Goal: Task Accomplishment & Management: Use online tool/utility

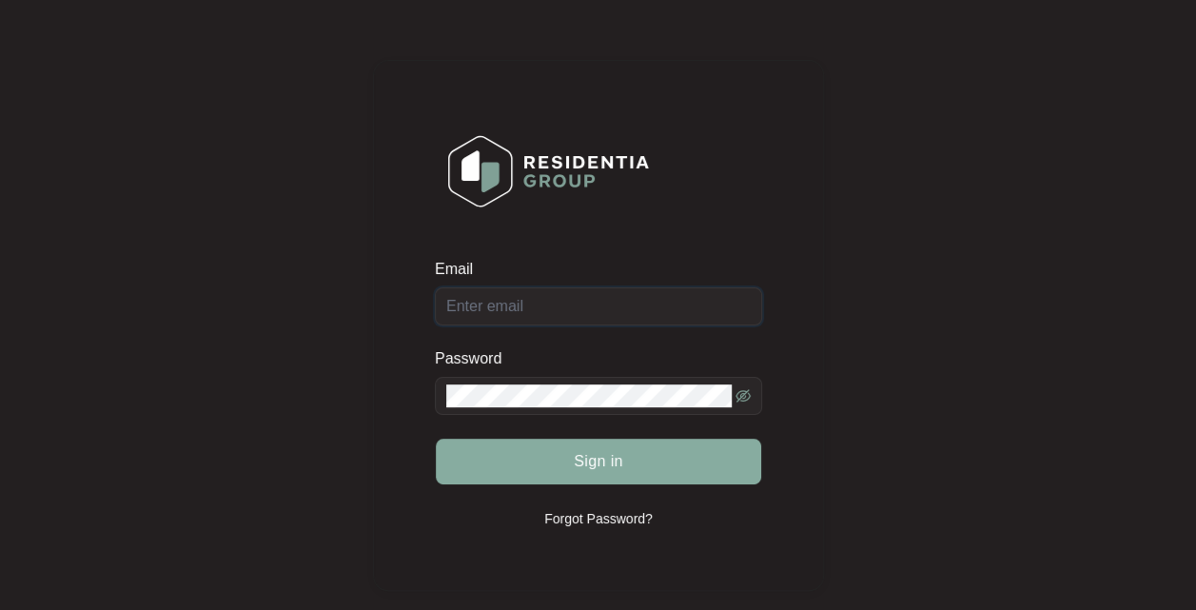
type input "[EMAIL_ADDRESS][DOMAIN_NAME]"
click at [596, 455] on span "Sign in" at bounding box center [598, 461] width 49 height 23
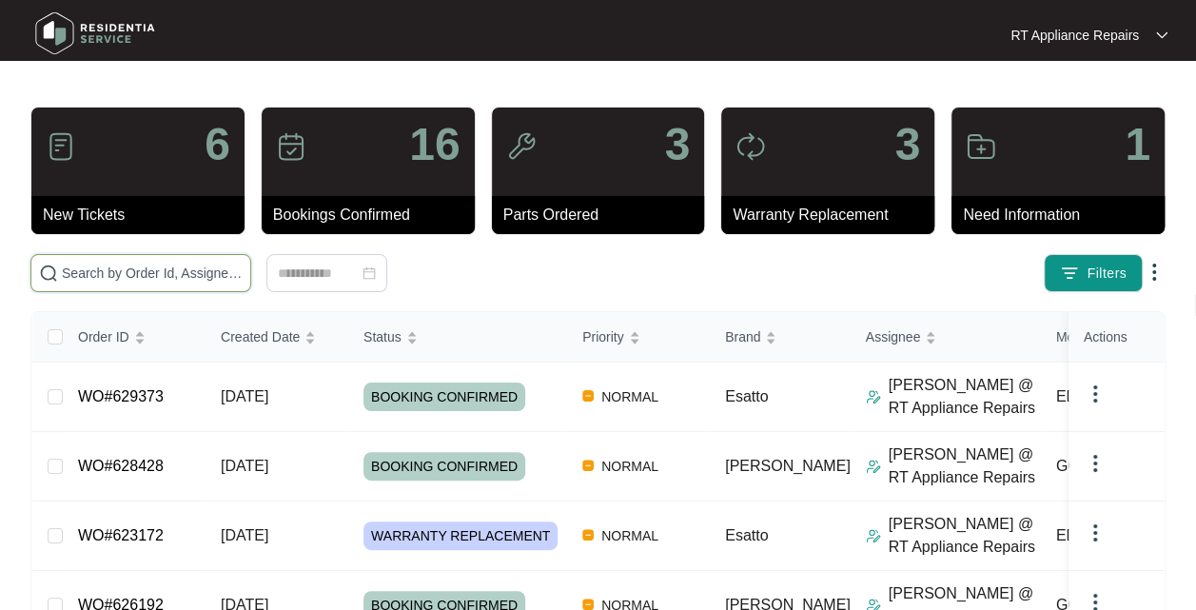
click at [116, 271] on input "text" at bounding box center [152, 273] width 181 height 21
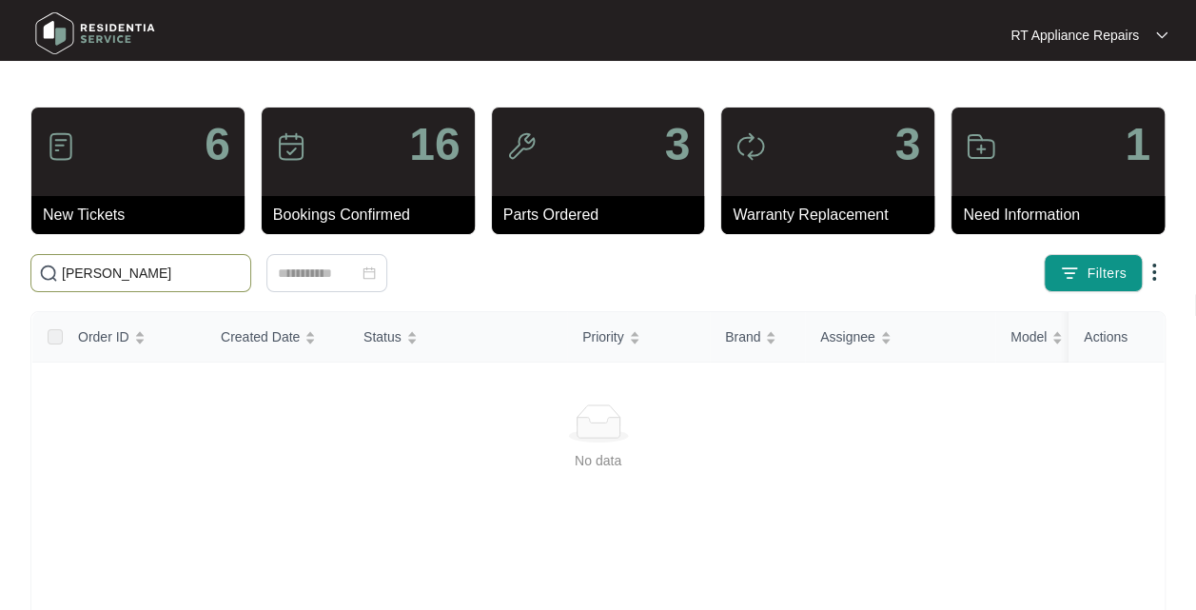
drag, startPoint x: 177, startPoint y: 276, endPoint x: 56, endPoint y: 276, distance: 120.8
click at [56, 276] on span "[PERSON_NAME]" at bounding box center [140, 273] width 221 height 38
type input "raff"
drag, startPoint x: 120, startPoint y: 274, endPoint x: 7, endPoint y: 274, distance: 113.2
click at [7, 274] on main "6 New Tickets 16 Bookings Confirmed 3 Parts Ordered 3 Warranty Replacement 1 Ne…" at bounding box center [598, 447] width 1196 height 895
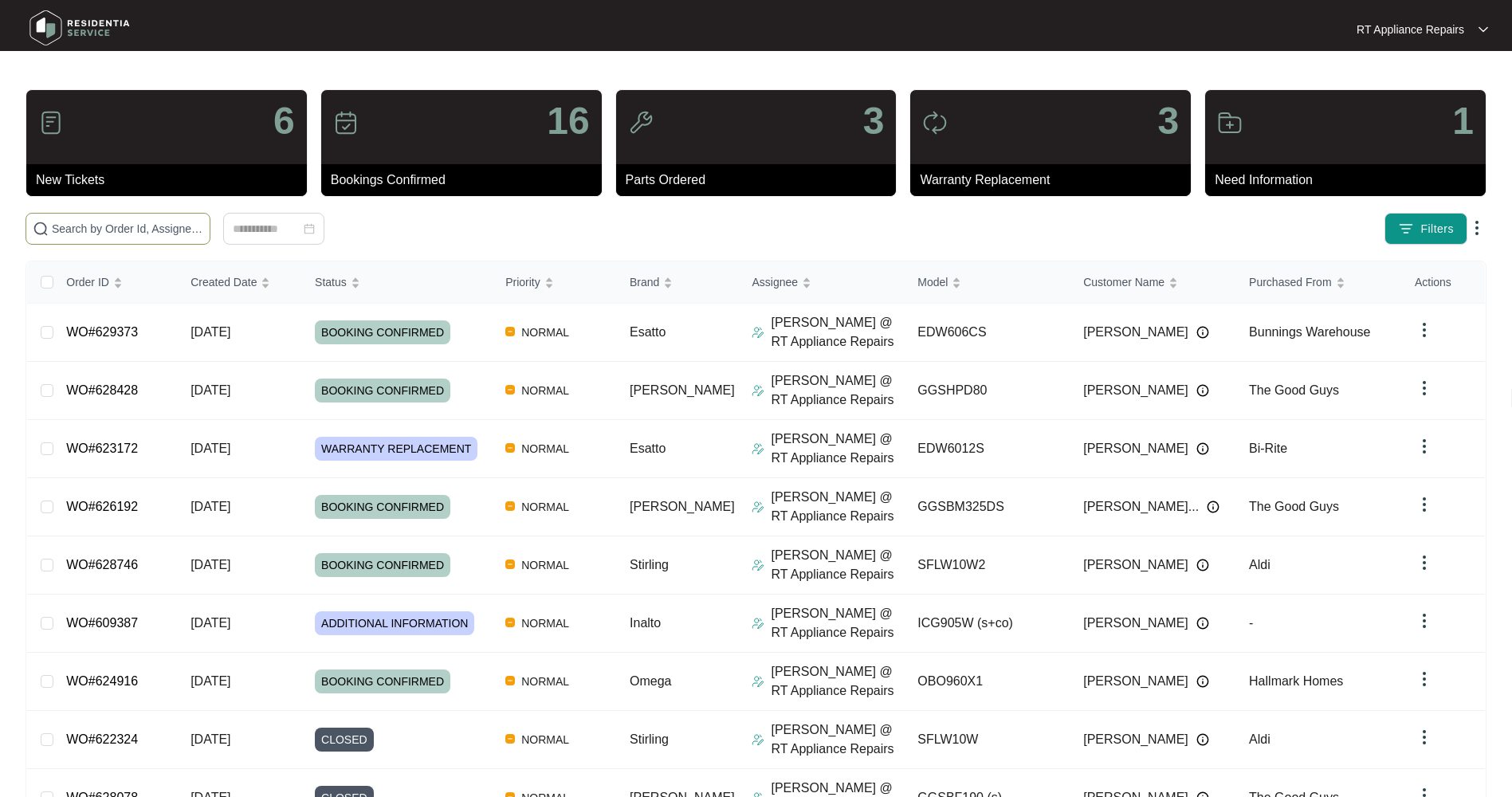
click at [141, 226] on input "text" at bounding box center [127, 229] width 152 height 18
click at [132, 230] on input "text" at bounding box center [127, 229] width 152 height 18
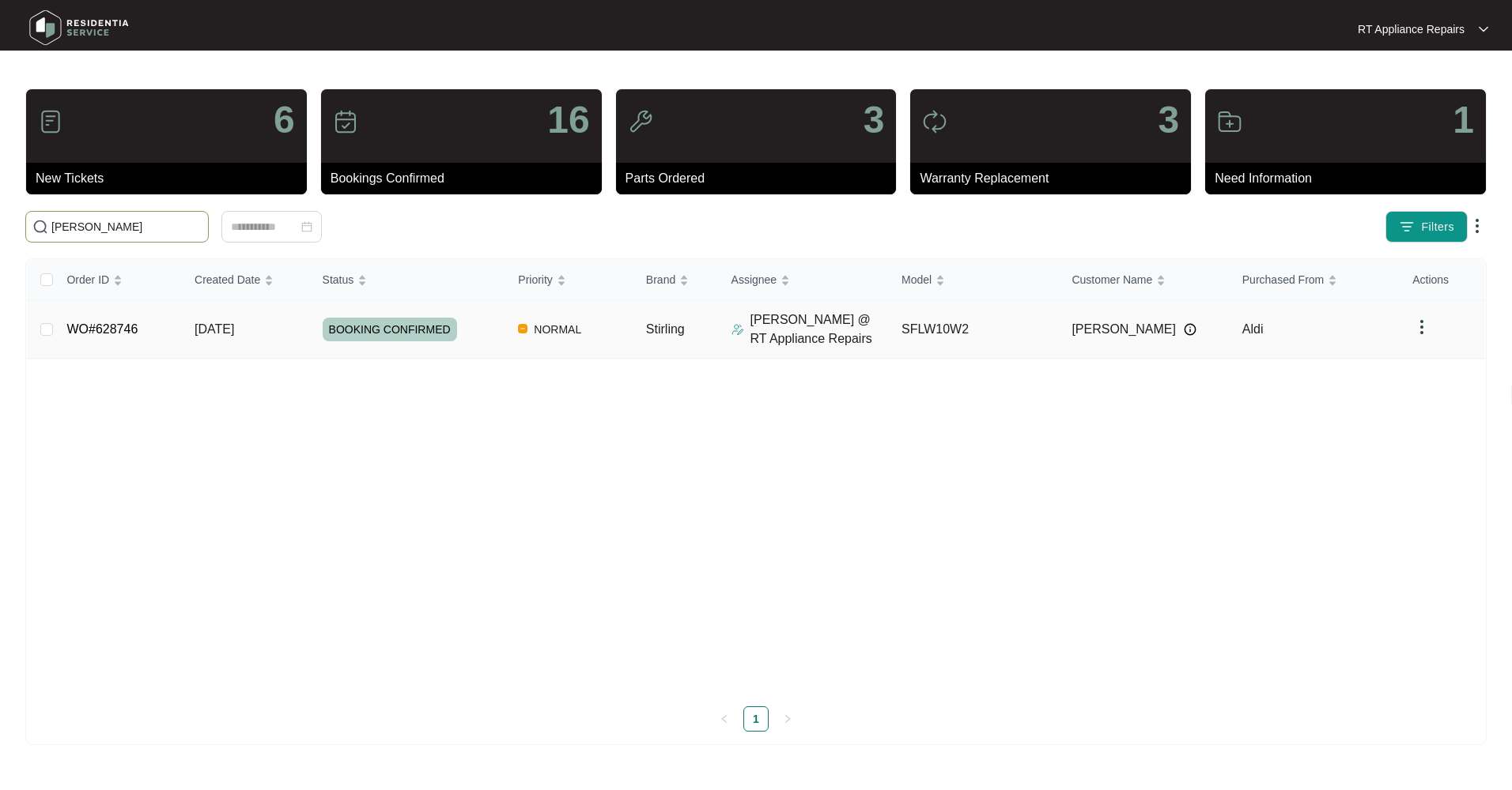
type input "[PERSON_NAME]"
click at [364, 332] on span "BOOKING CONFIRMED" at bounding box center [390, 329] width 135 height 24
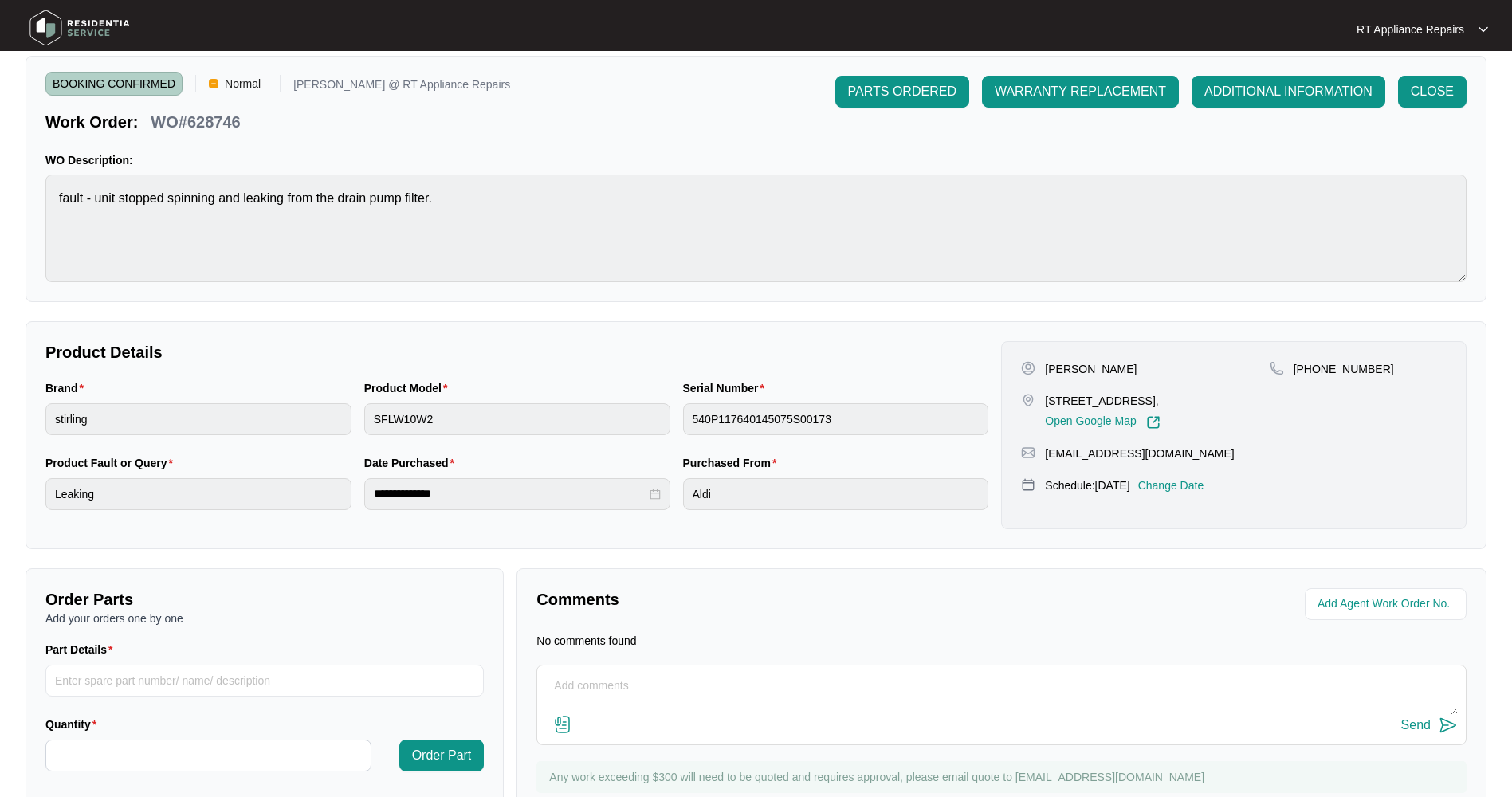
scroll to position [111, 0]
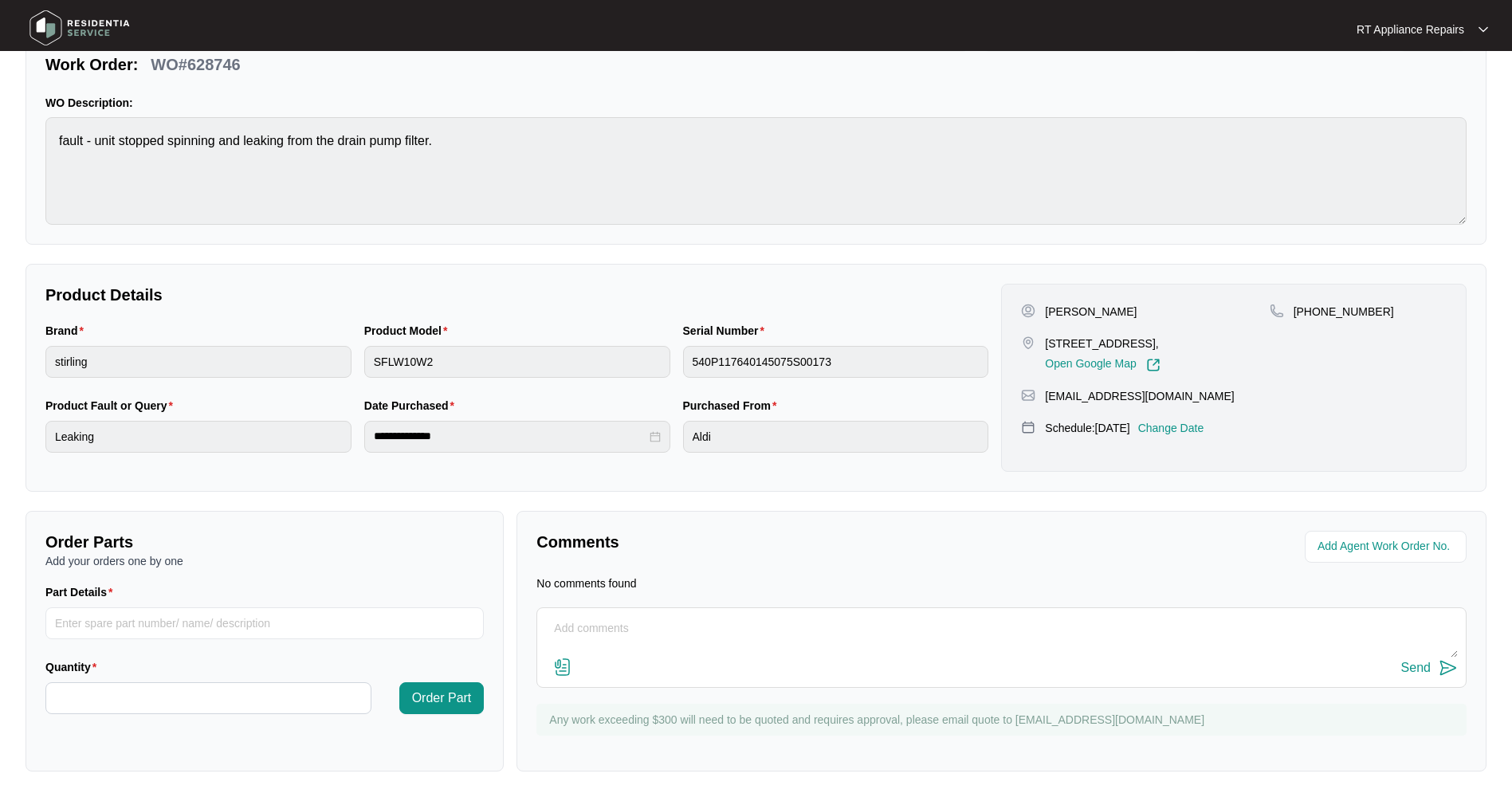
click at [612, 510] on textarea at bounding box center [1001, 636] width 912 height 41
paste textarea "[DATE] 11:30 - 12:00 Found drain pump blocked and water not draining fast enoug…"
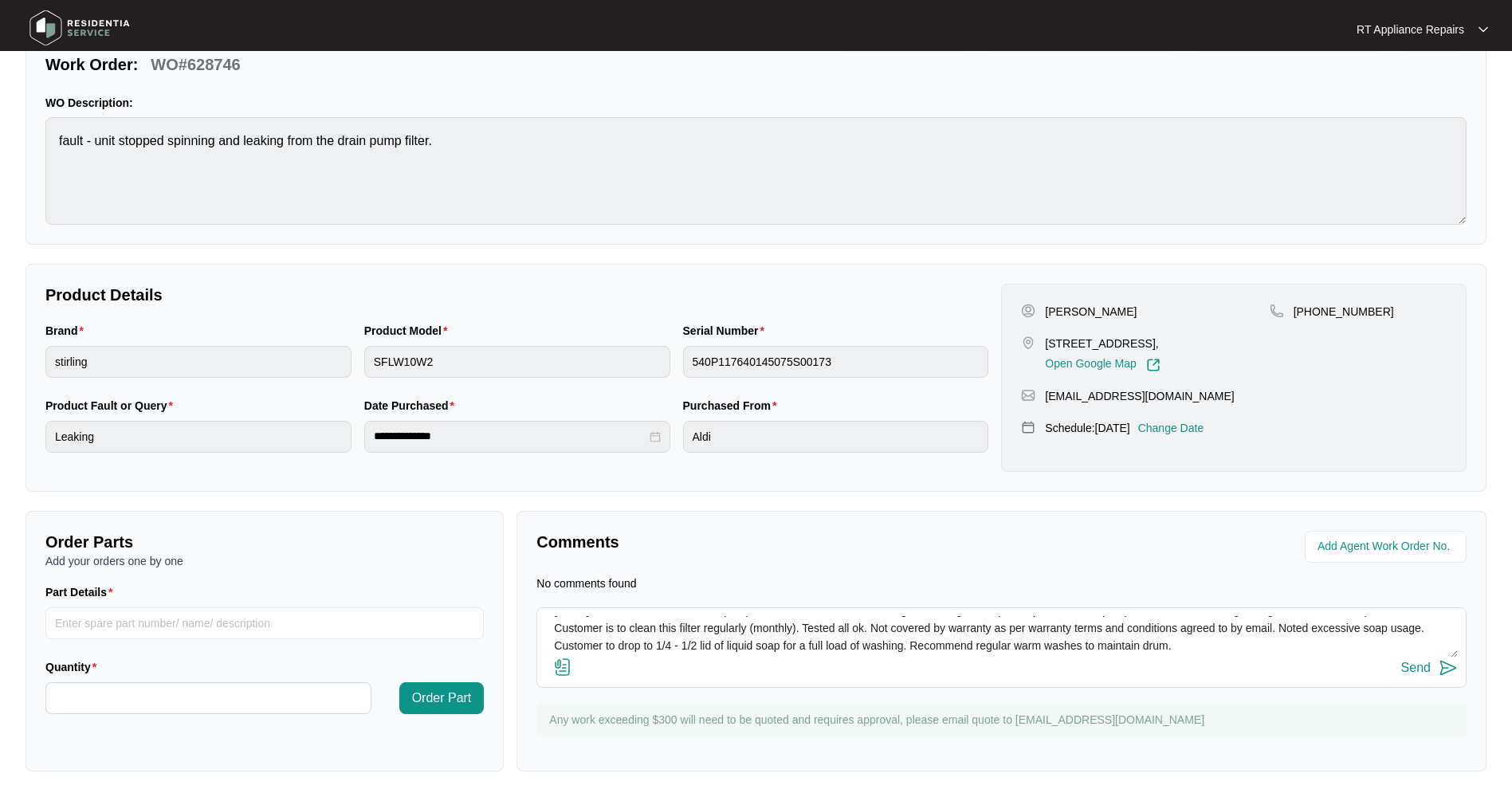
scroll to position [18, 0]
type textarea "[DATE] 11:30 - 12:00 Found drain pump blocked and water not draining fast enoug…"
click at [1001, 510] on img at bounding box center [1447, 668] width 19 height 19
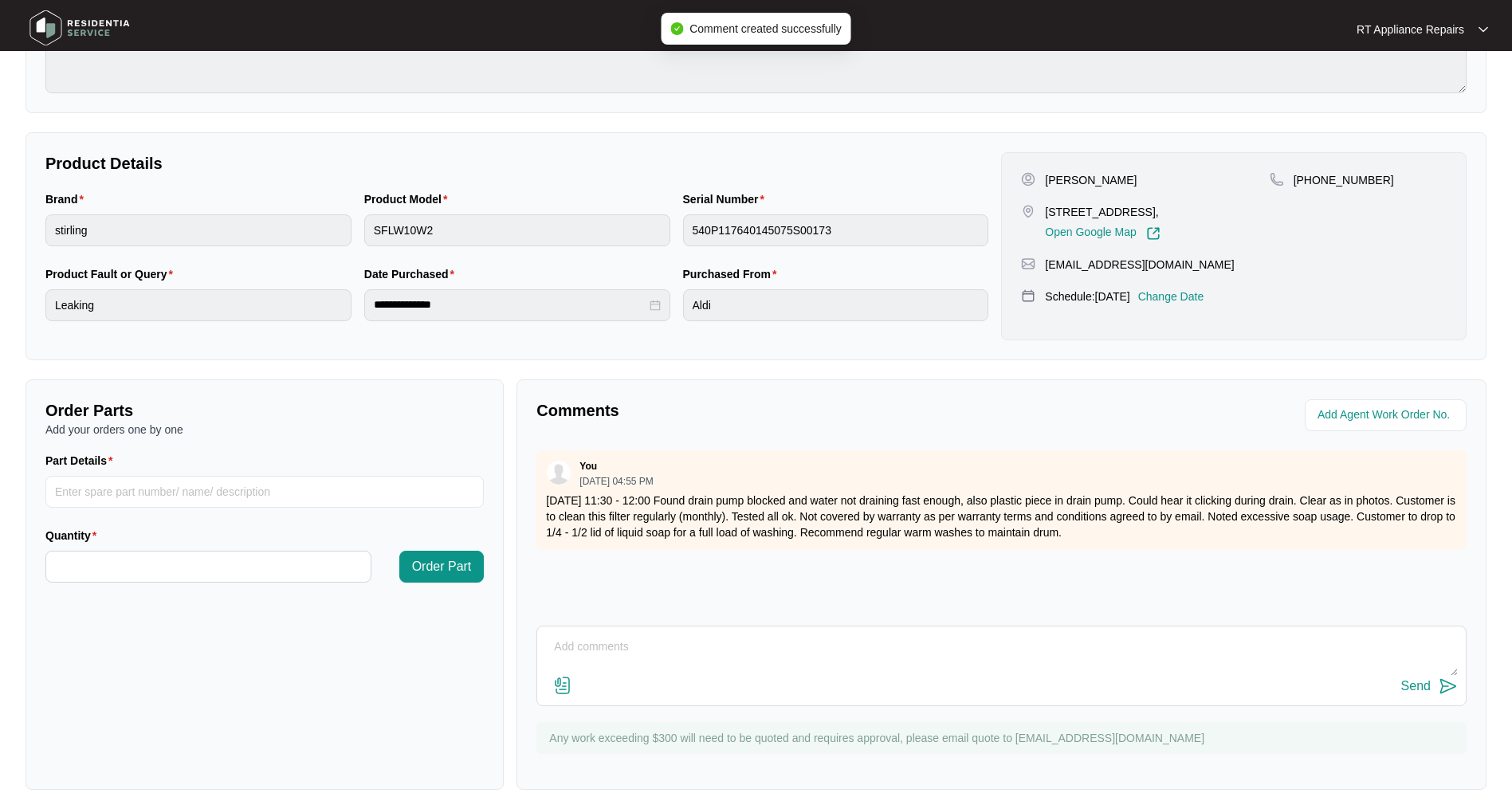
scroll to position [261, 0]
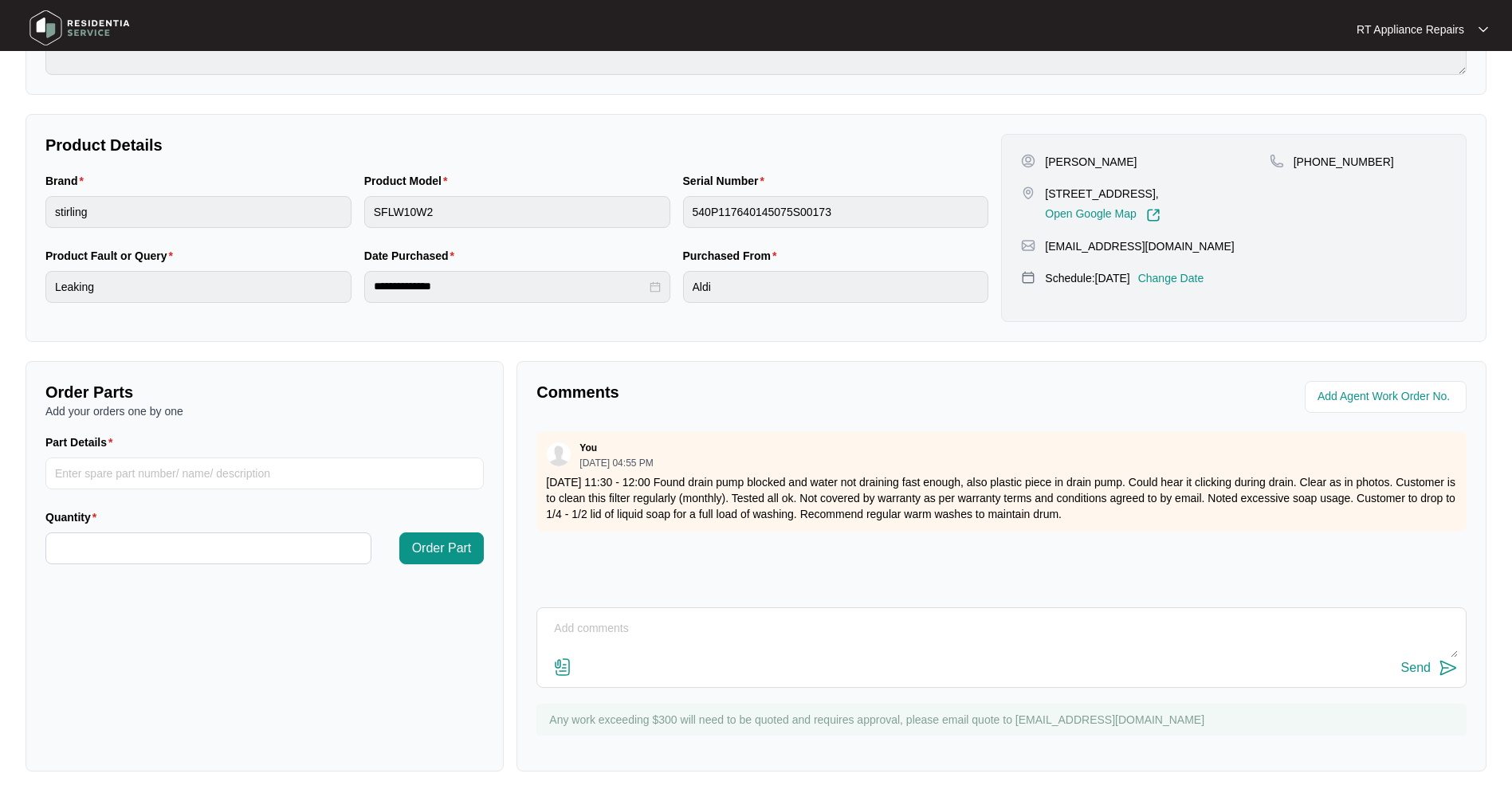
click at [774, 510] on textarea at bounding box center [1001, 636] width 912 height 41
type textarea "Customer paid on the day"
click at [1001, 510] on img at bounding box center [1447, 668] width 19 height 19
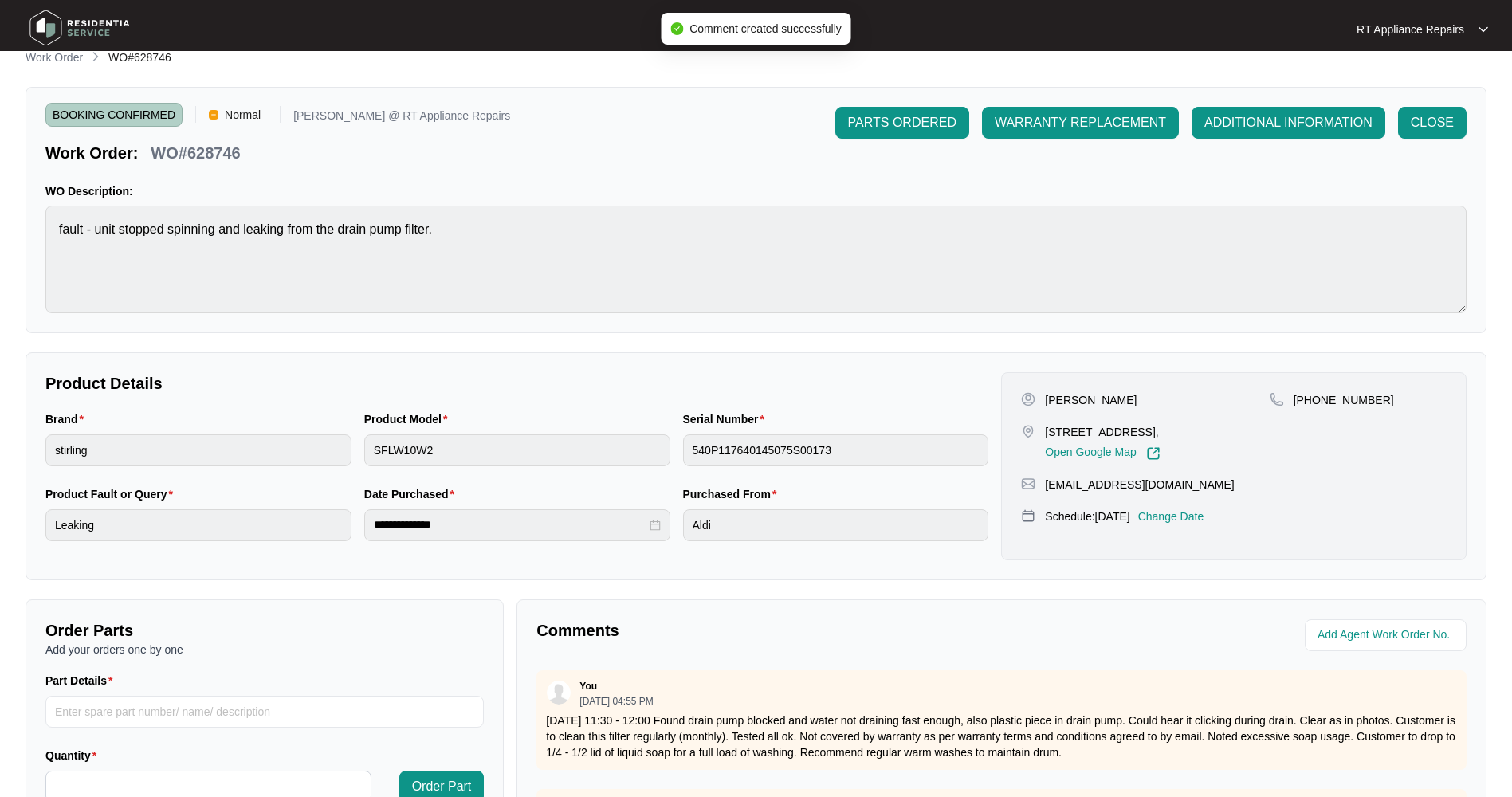
scroll to position [0, 0]
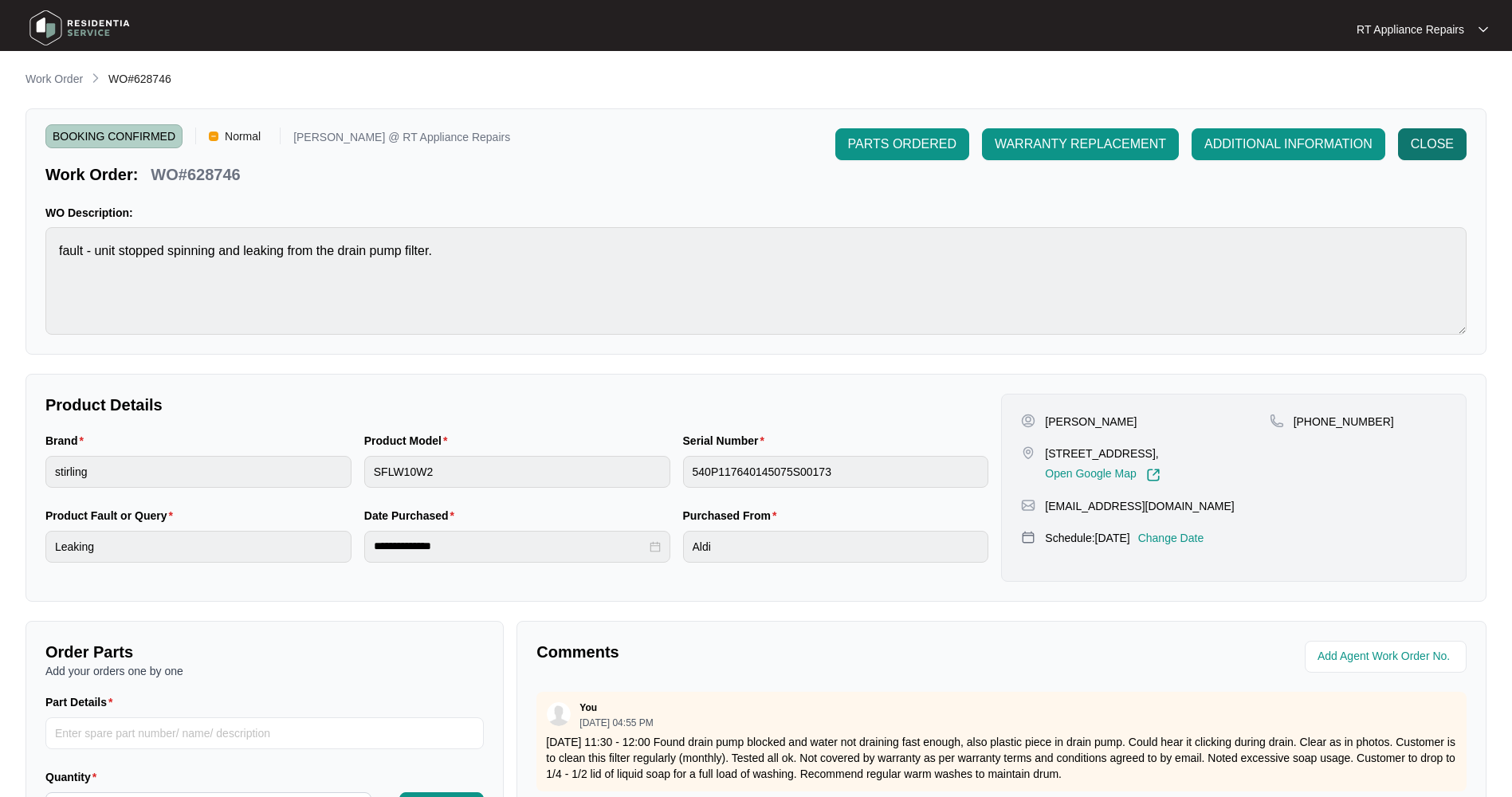
click at [1001, 148] on span "CLOSE" at bounding box center [1432, 144] width 43 height 19
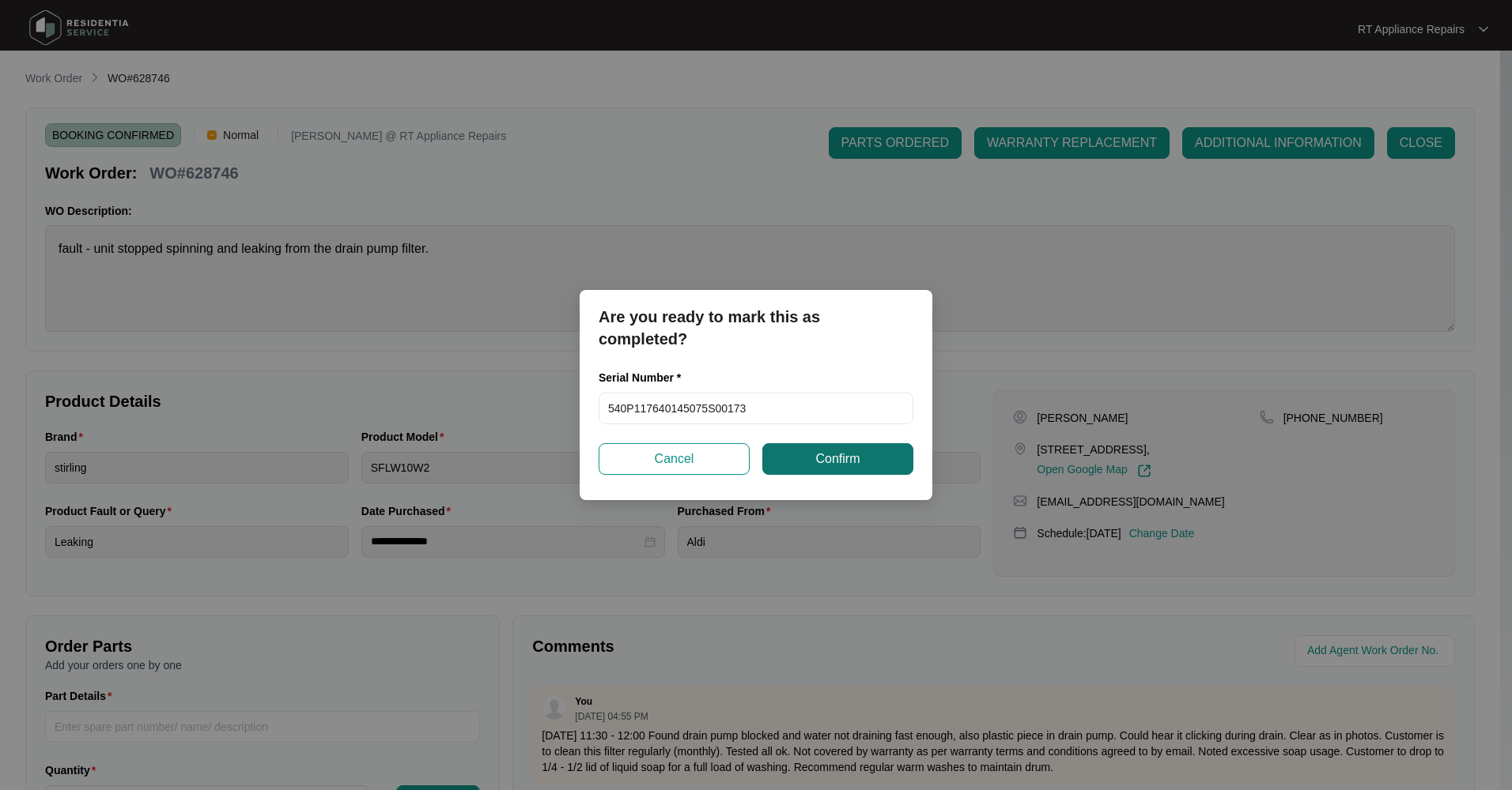
click at [840, 459] on span "Confirm" at bounding box center [837, 459] width 44 height 19
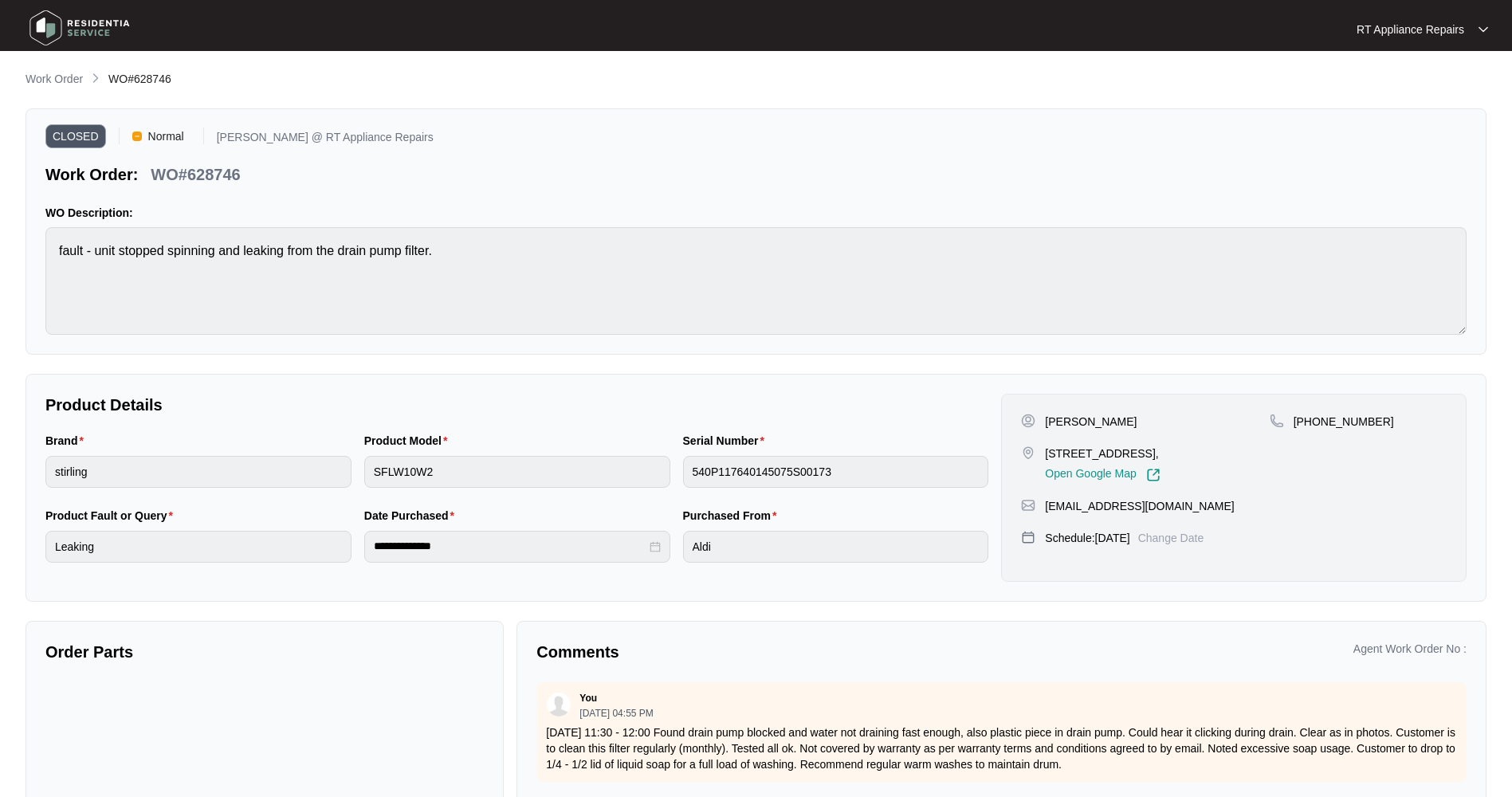
click at [70, 22] on img at bounding box center [80, 28] width 111 height 48
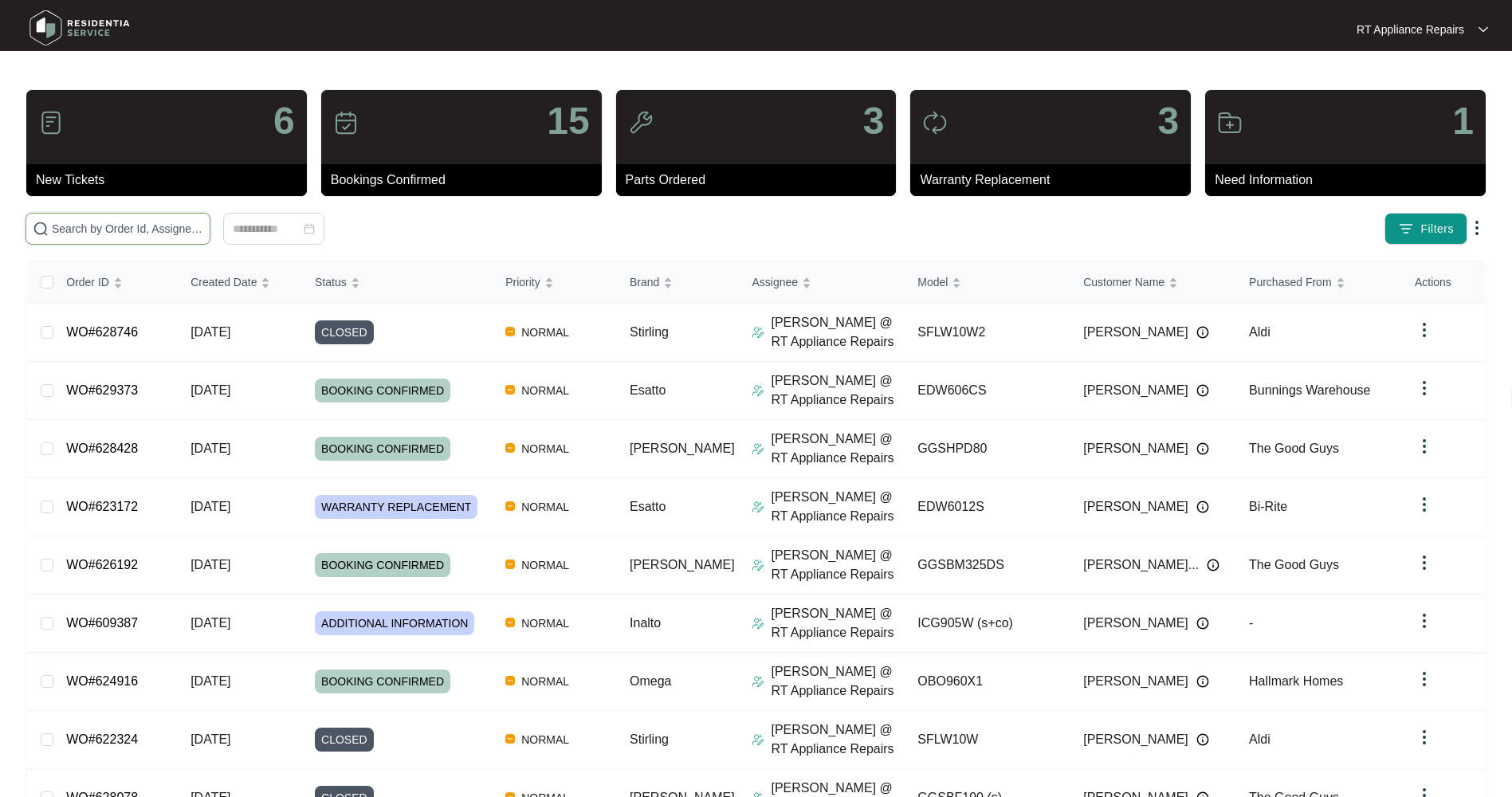
click at [103, 230] on input "text" at bounding box center [127, 229] width 152 height 18
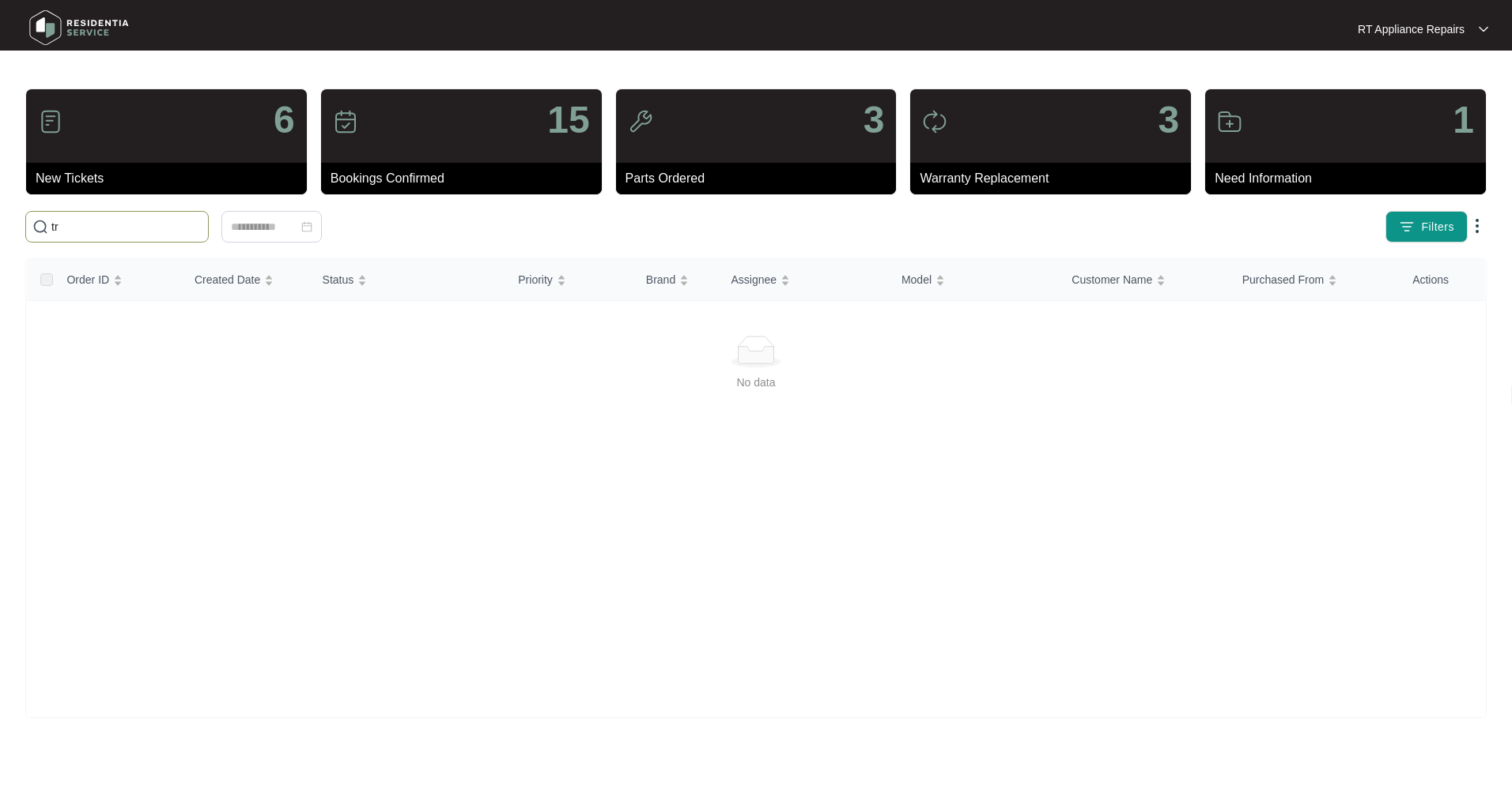
type input "r"
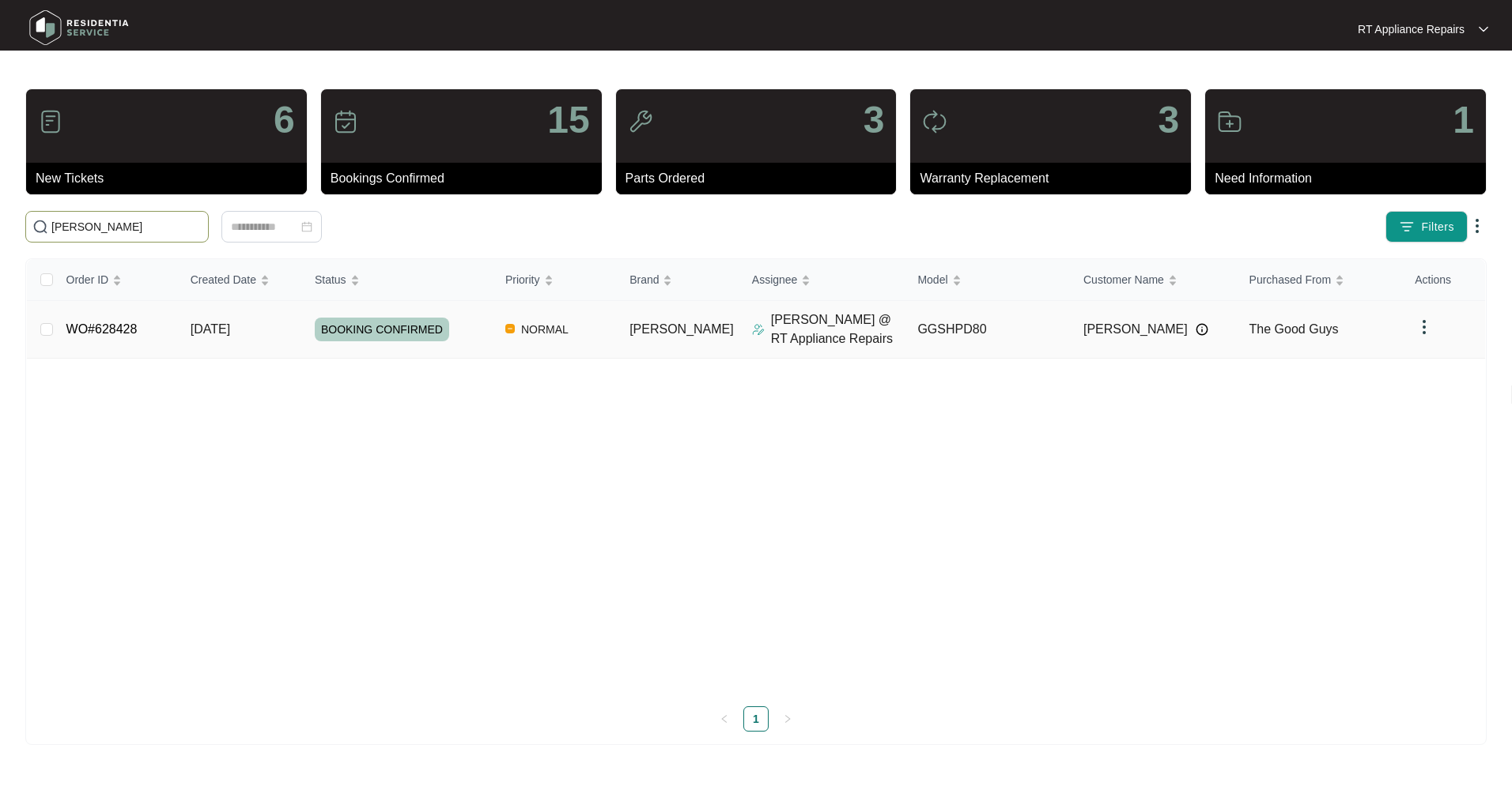
type input "[PERSON_NAME]"
click at [227, 326] on span "[DATE]" at bounding box center [210, 329] width 40 height 13
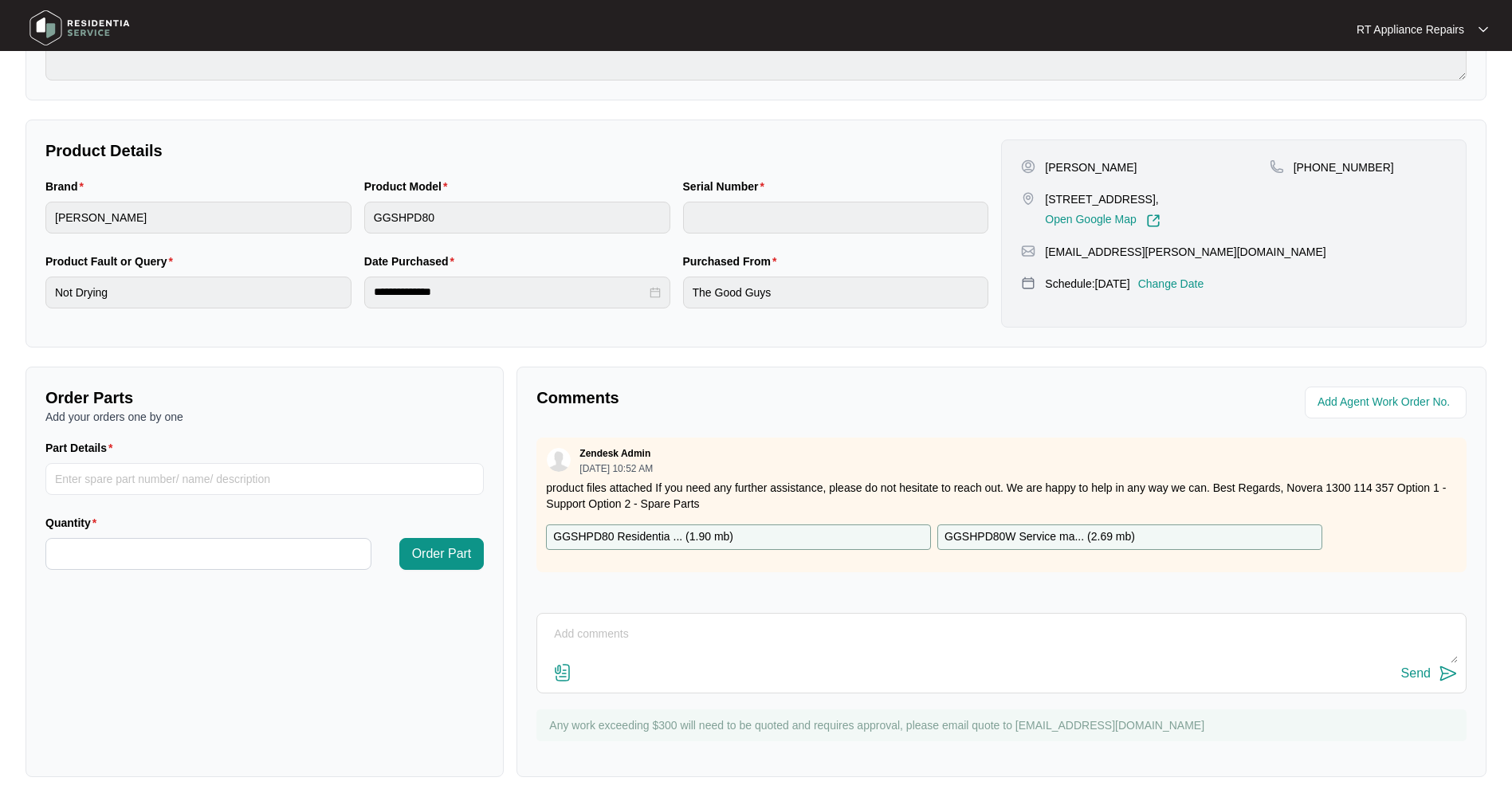
scroll to position [261, 0]
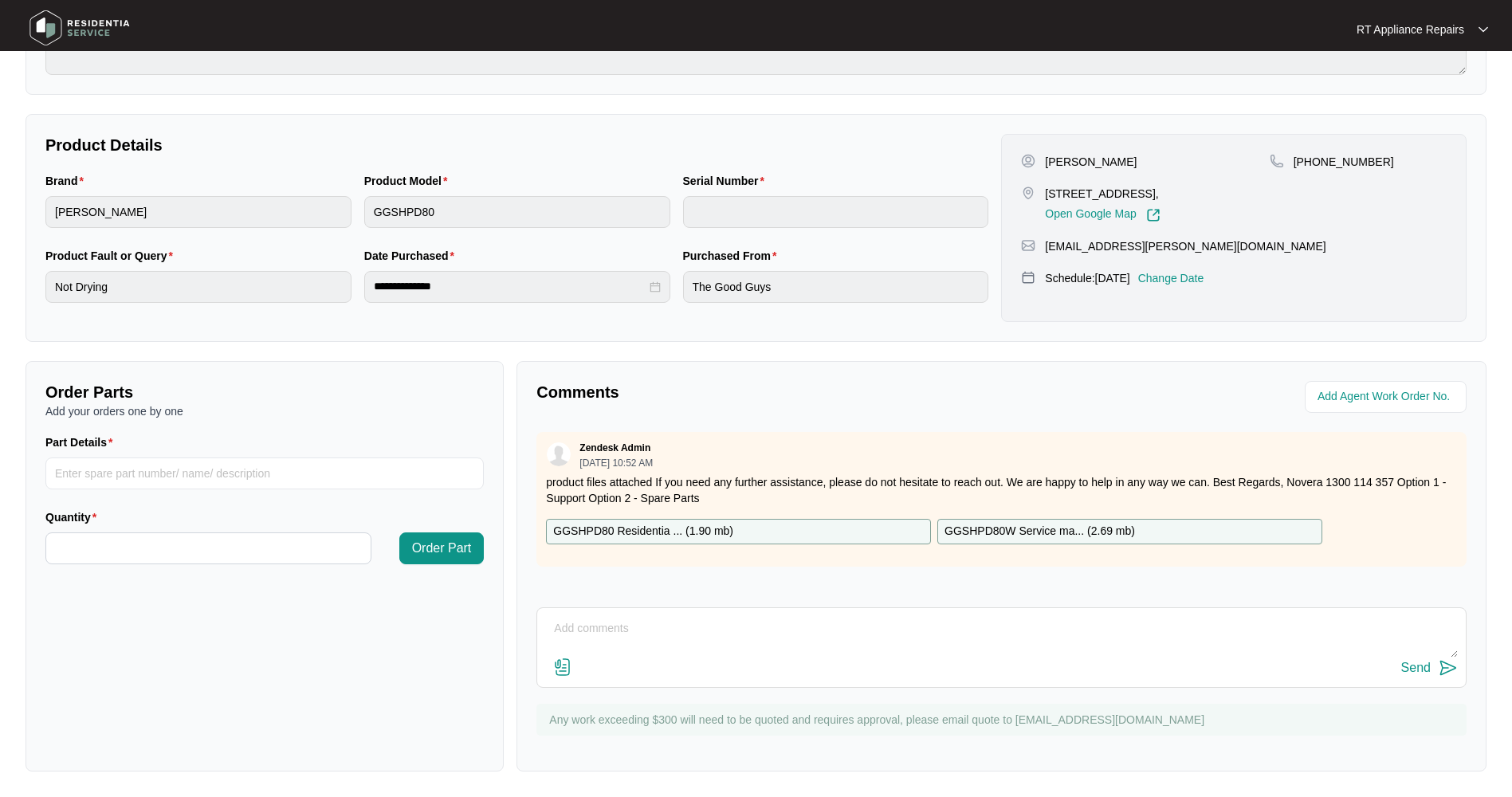
click at [678, 510] on p "GGSHPD80 Residentia ... ( 1.90 mb )" at bounding box center [642, 531] width 180 height 18
drag, startPoint x: 163, startPoint y: 469, endPoint x: 182, endPoint y: 466, distance: 19.2
click at [163, 468] on input "Part Details" at bounding box center [264, 474] width 438 height 32
click at [184, 466] on input "Part Details" at bounding box center [264, 474] width 438 height 32
type input "1 x Loc 5.1, SP14541 Display PCB"
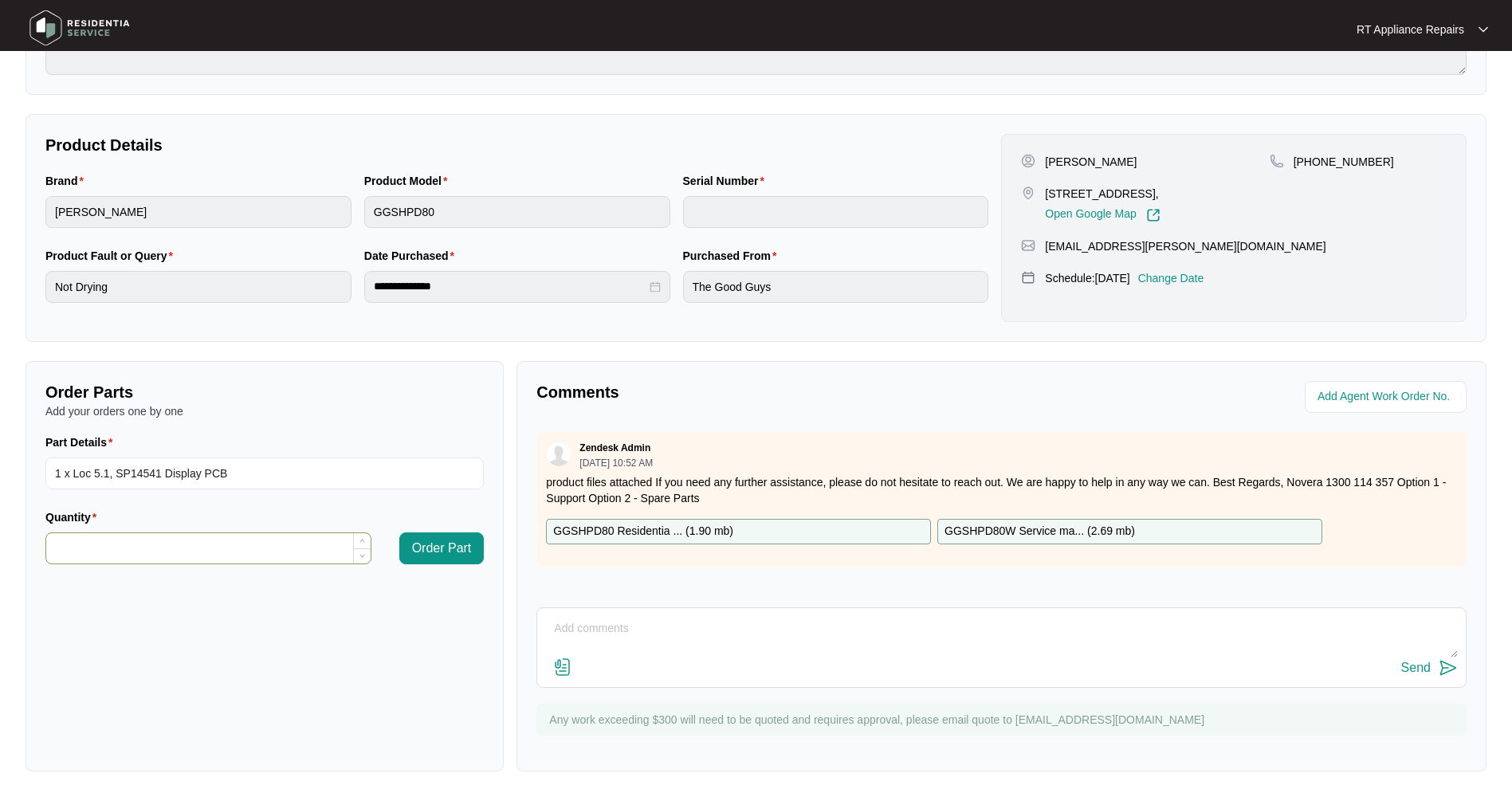
click at [168, 510] on input "Quantity" at bounding box center [208, 548] width 324 height 30
type input "*"
click at [455, 510] on span "Order Part" at bounding box center [441, 548] width 59 height 19
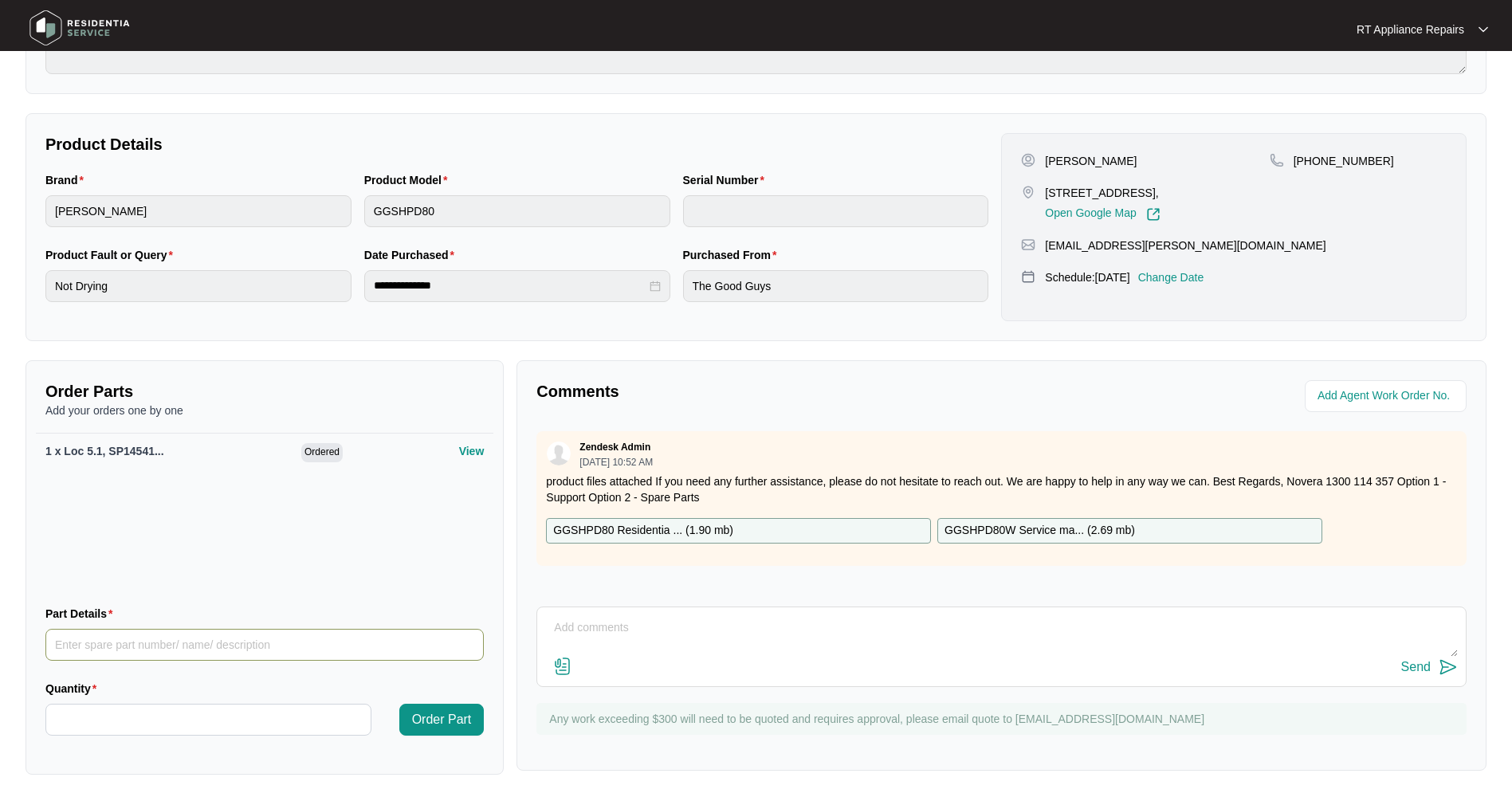
click at [106, 510] on input "Part Details" at bounding box center [264, 645] width 438 height 32
type input "1 x Loc 24, SP14543 Main PCB"
click at [93, 510] on input "Quantity" at bounding box center [208, 720] width 324 height 30
type input "*"
click at [452, 510] on span "Order Part" at bounding box center [441, 720] width 59 height 19
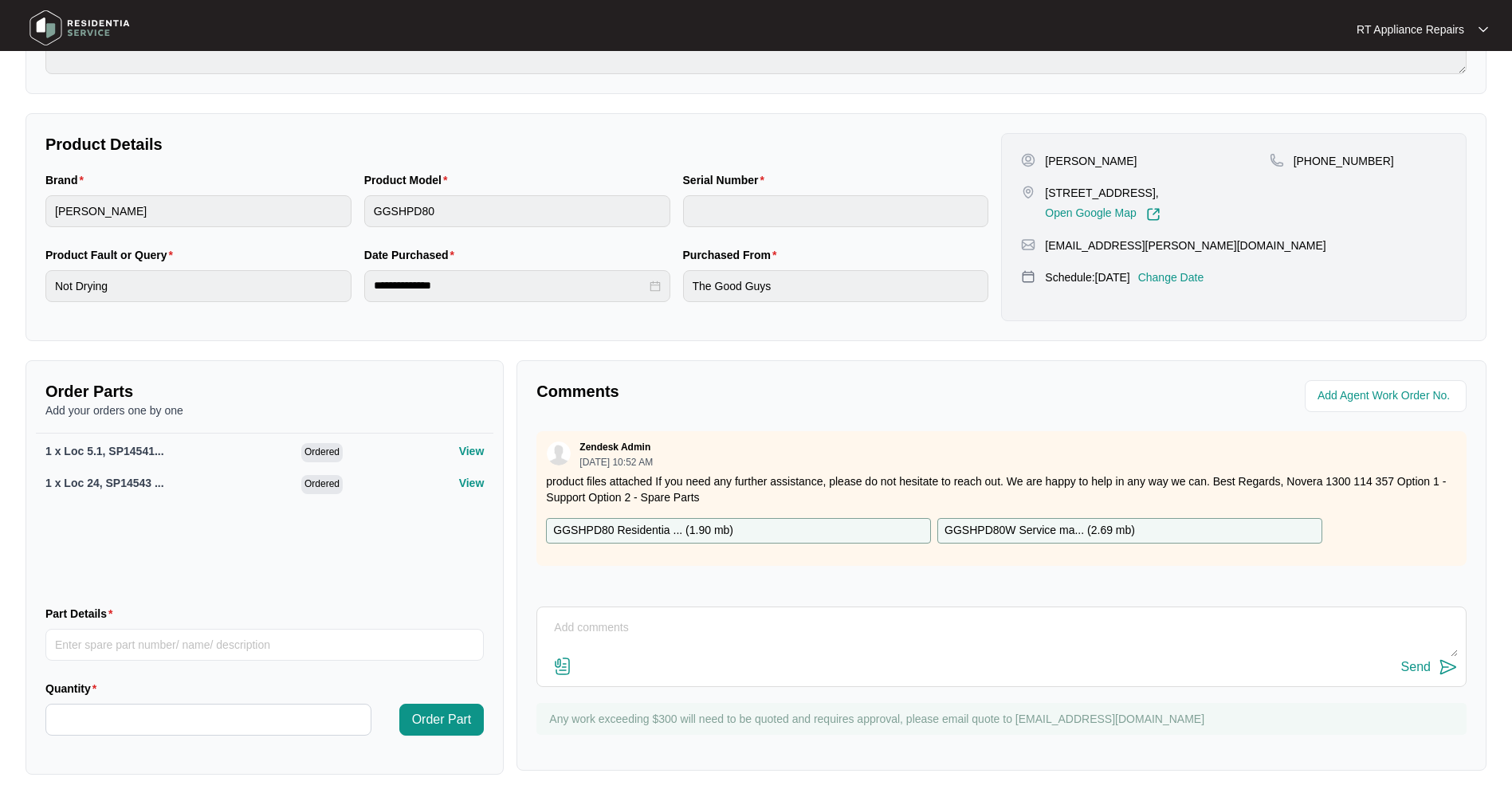
click at [653, 510] on textarea at bounding box center [1001, 635] width 912 height 41
paste textarea "[PERSON_NAME] Heat Pump Dryer M: GGSHPD80 S: 540K400870136085P00137"
click at [606, 510] on textarea "[PERSON_NAME] Heat Pump Dryer M: GGSHPD80 S: 540K400870136085P00137" at bounding box center [1001, 635] width 912 height 41
paste textarea "[DATE] 15:05 - 15:35 Found unit won’t turn on, then after unplugging and plug b…"
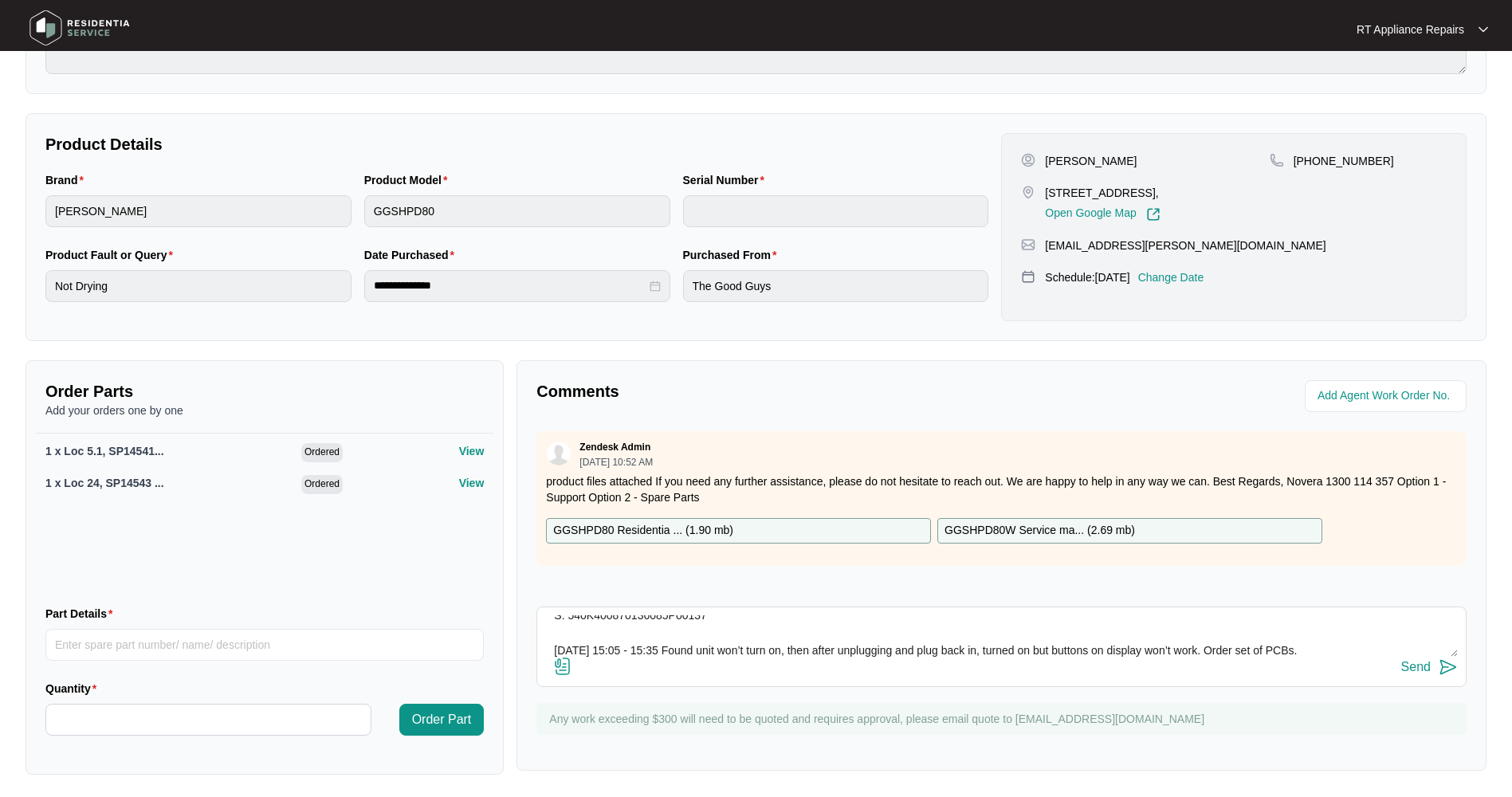
type textarea "[PERSON_NAME] Heat Pump Dryer M: GGSHPD80 S: 540K400870136085P00137 [DATE] 15:0…"
click at [1001, 510] on img at bounding box center [1447, 667] width 19 height 19
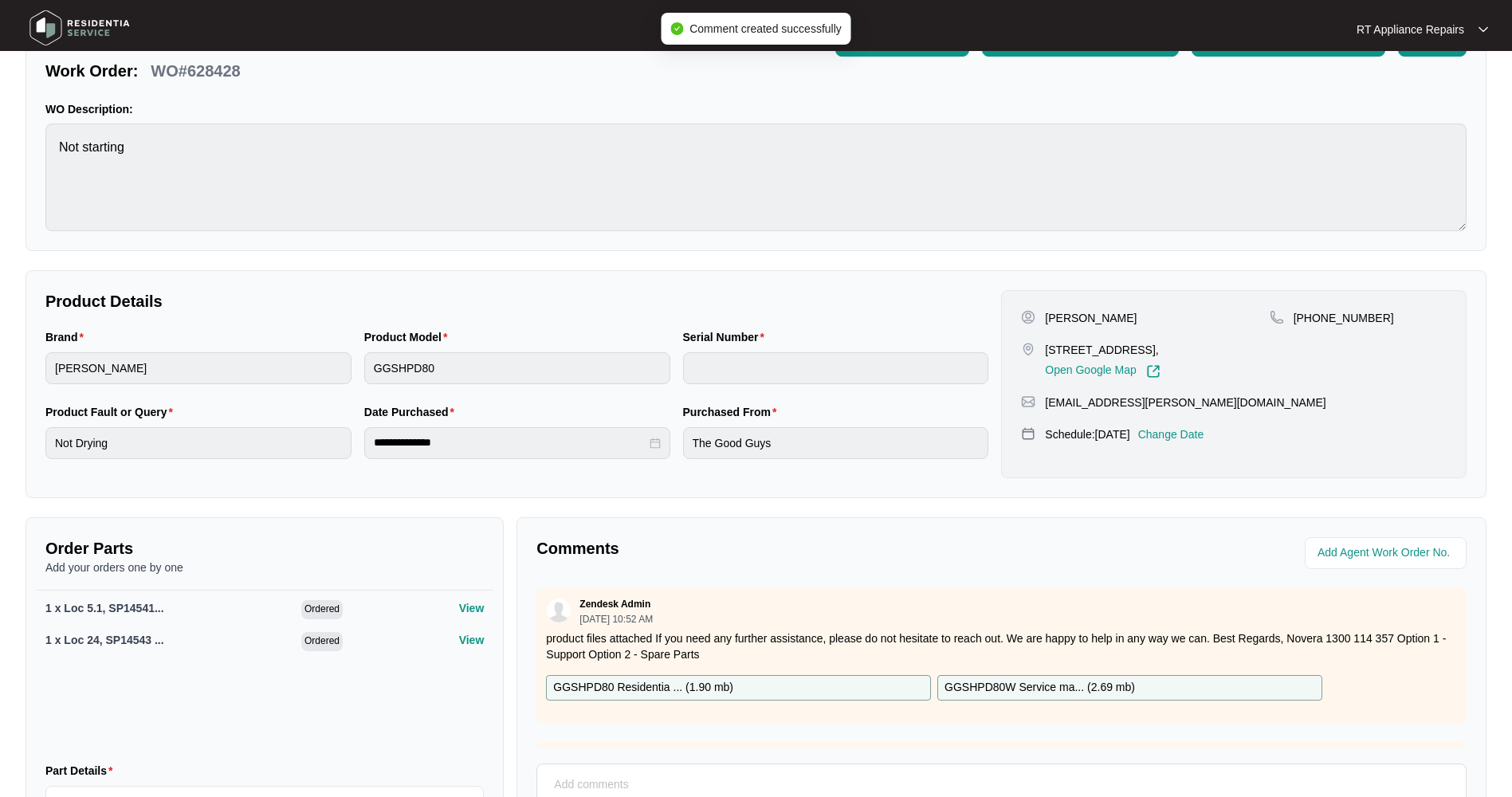
scroll to position [0, 0]
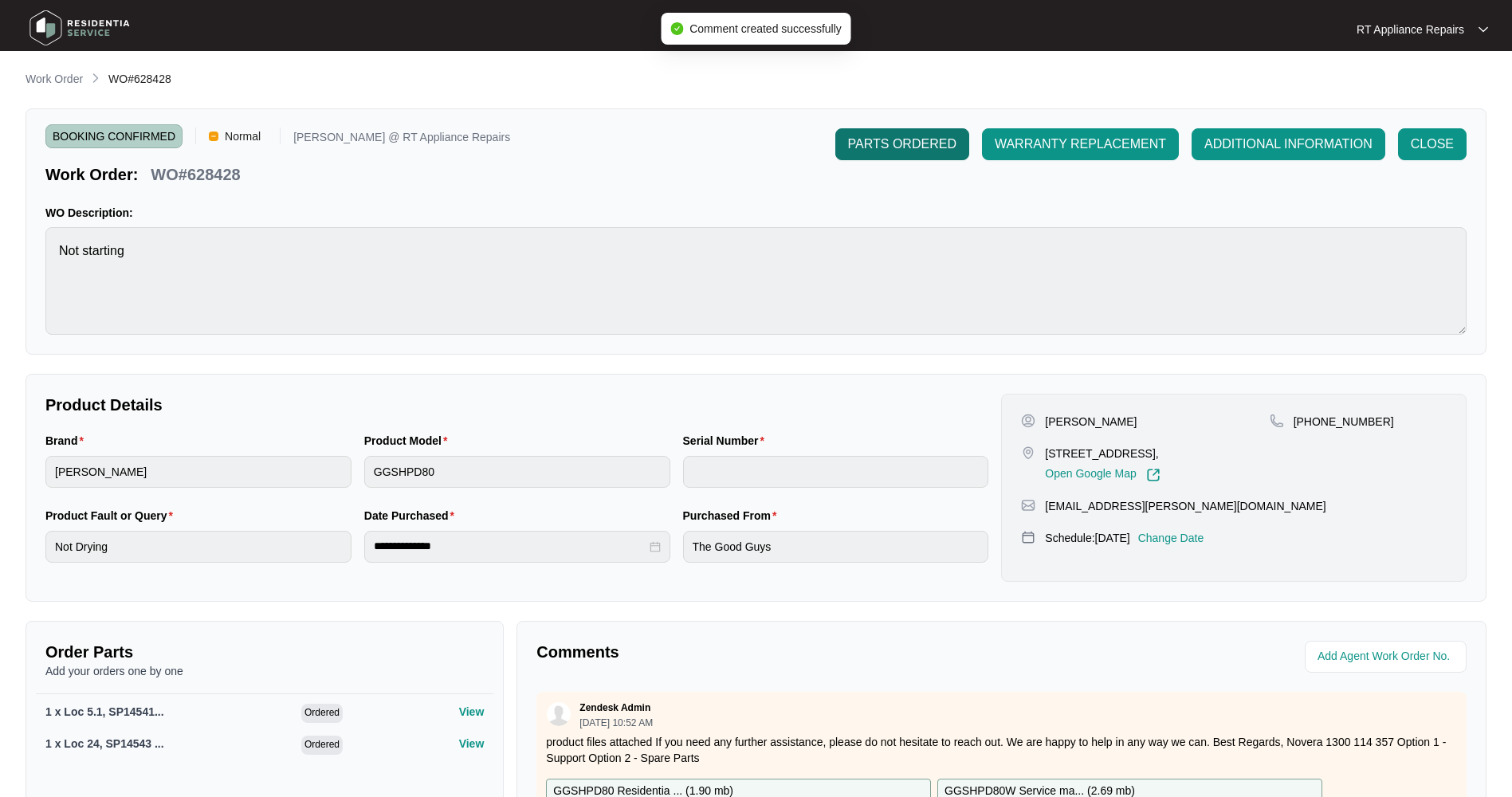
click at [885, 147] on span "PARTS ORDERED" at bounding box center [901, 144] width 108 height 19
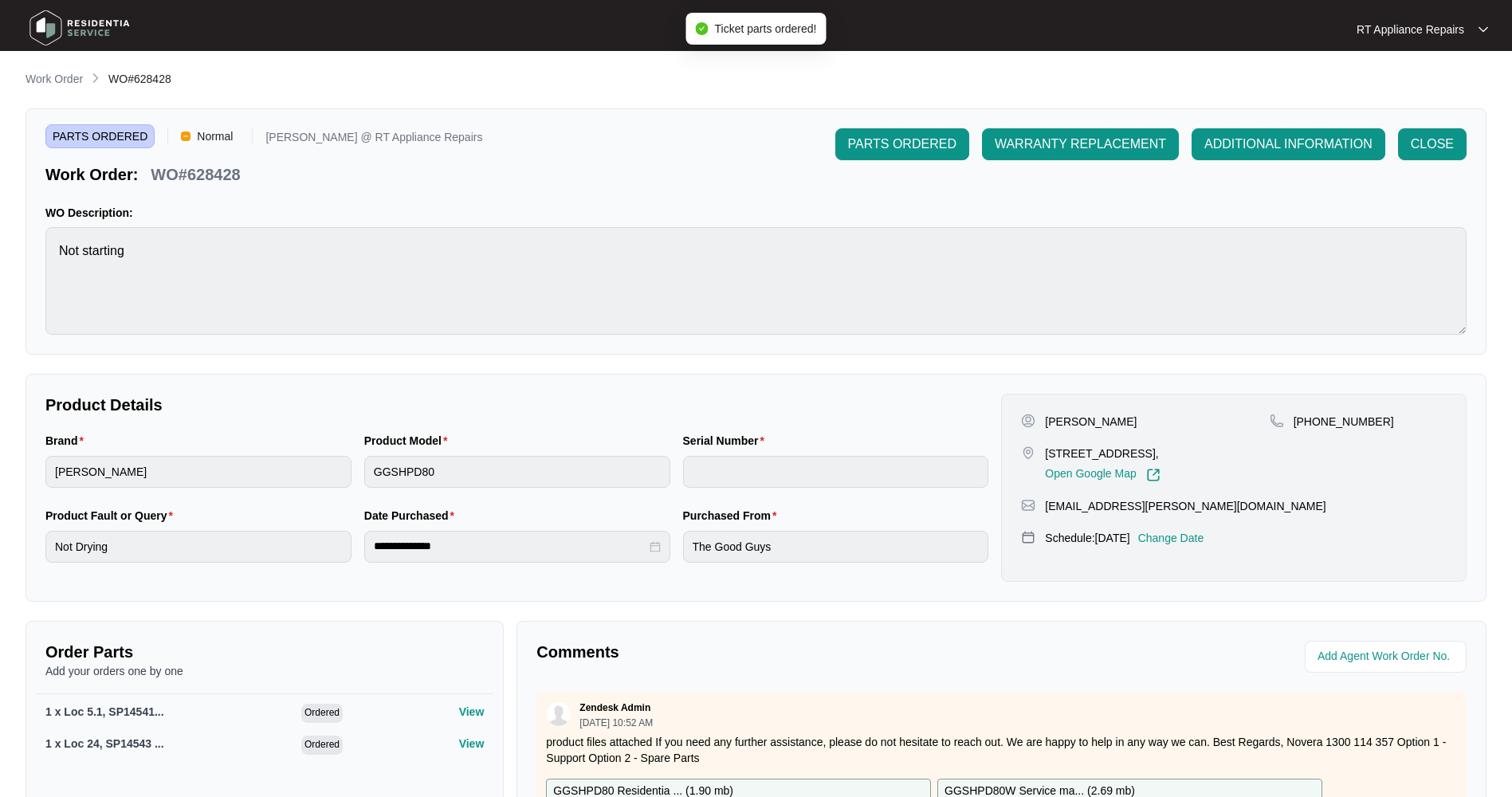
click at [1001, 34] on p "RT Appliance Repairs" at bounding box center [1410, 29] width 107 height 16
click at [1001, 85] on p "Log Out" at bounding box center [1435, 84] width 80 height 16
